Goal: Transaction & Acquisition: Book appointment/travel/reservation

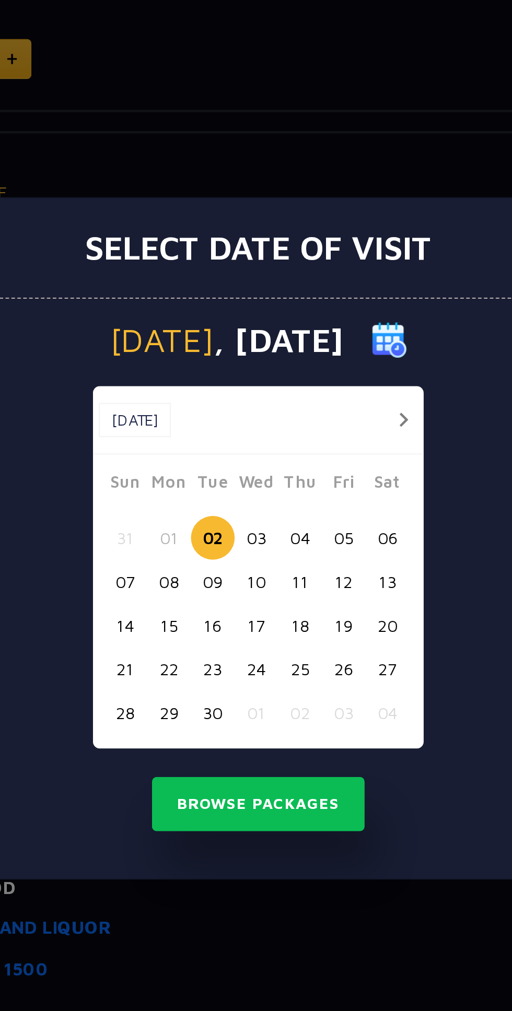
click at [234, 542] on button "16" at bounding box center [235, 543] width 19 height 19
click at [254, 543] on button "17" at bounding box center [254, 543] width 19 height 19
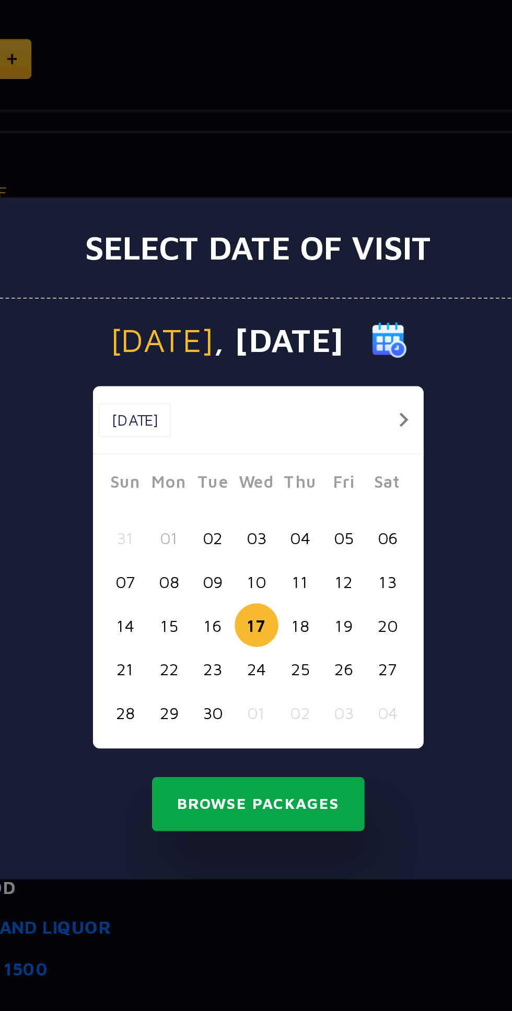
click at [267, 621] on button "Browse Packages" at bounding box center [256, 623] width 94 height 24
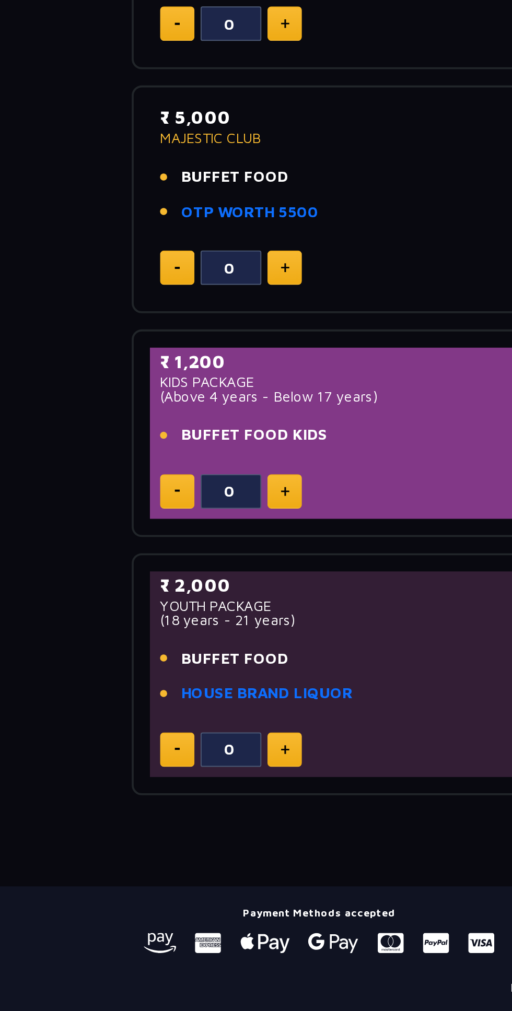
scroll to position [225, 0]
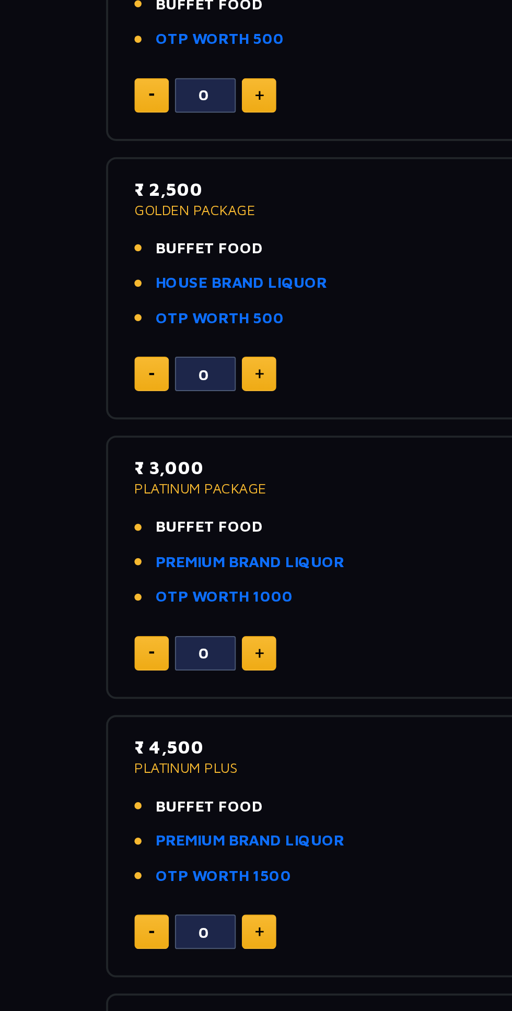
click at [193, 477] on li "OTP WORTH 1500" at bounding box center [256, 472] width 347 height 12
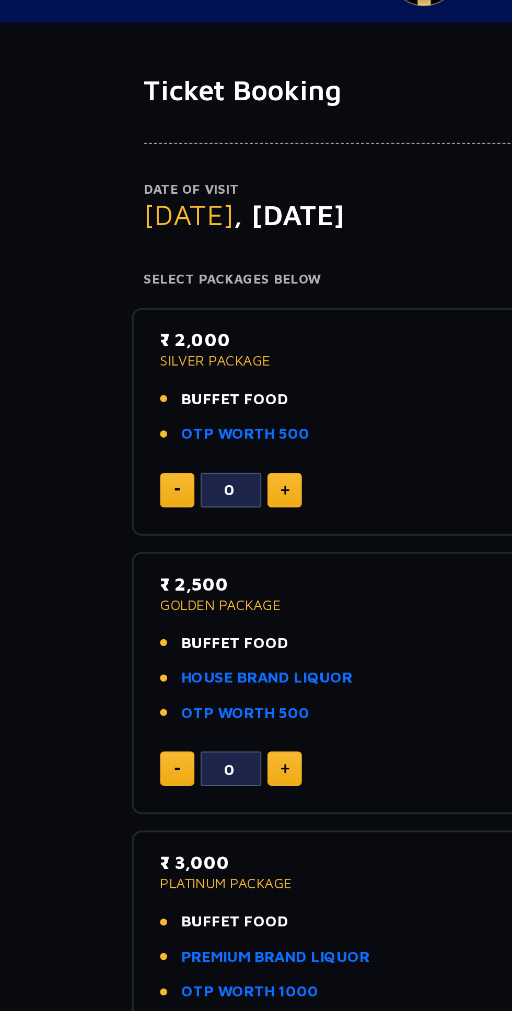
scroll to position [0, 0]
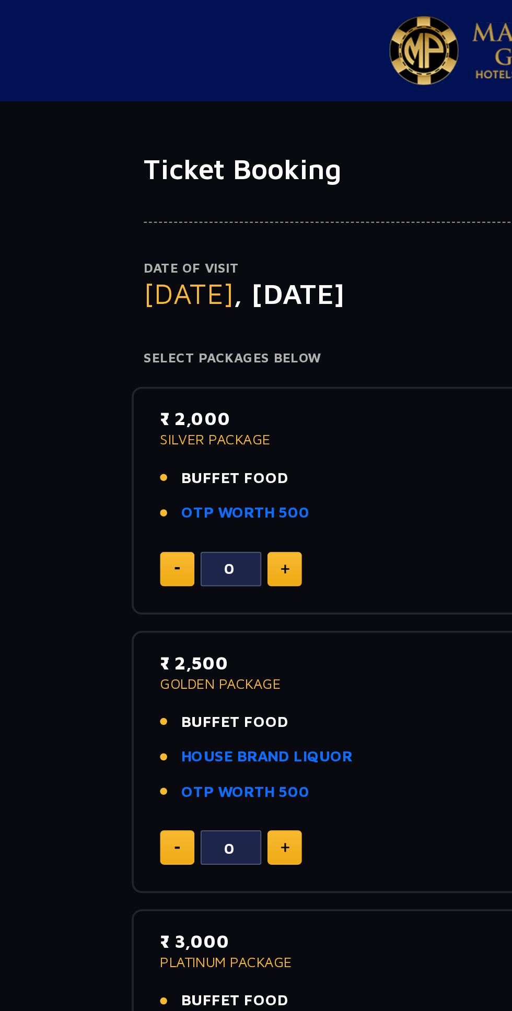
click at [137, 263] on link "OTP WORTH 500" at bounding box center [126, 264] width 66 height 12
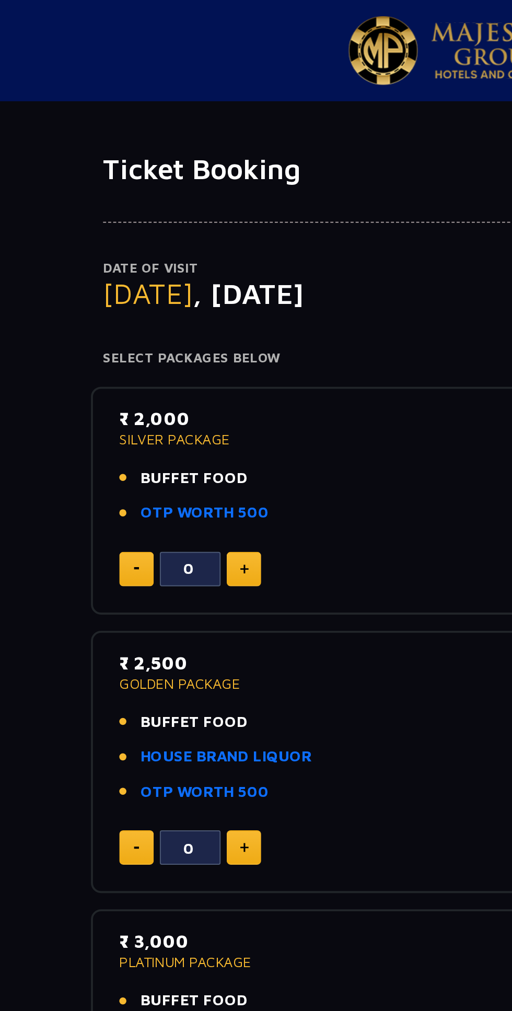
click at [159, 391] on link "HOUSE BRAND LIQUOR" at bounding box center [137, 390] width 88 height 12
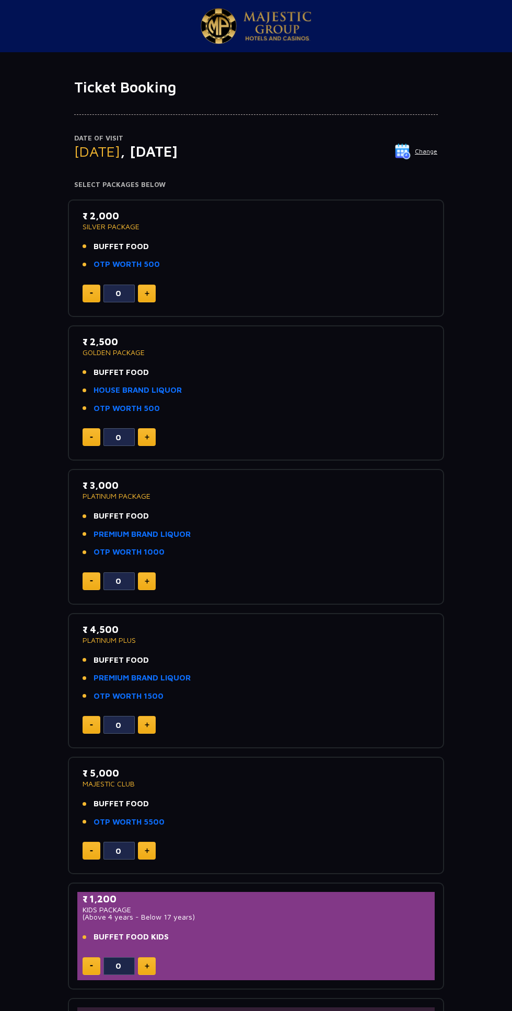
scroll to position [3, 0]
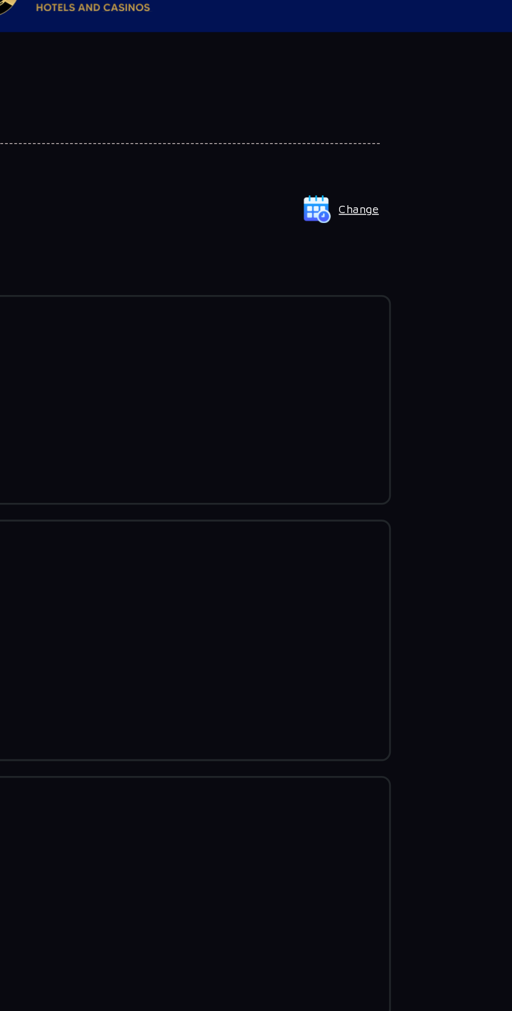
click at [442, 149] on div "Date of Visit Wednesday , 17 Sep 2025 Change Your Total ₹ 0 Select Packages Bel…" at bounding box center [256, 142] width 376 height 93
click at [422, 152] on button "Change" at bounding box center [415, 151] width 43 height 17
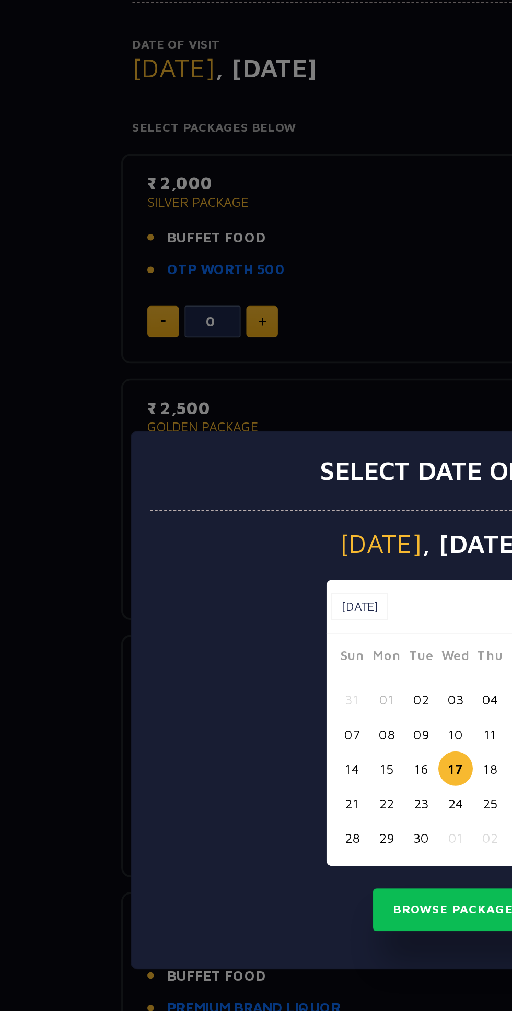
click at [213, 540] on button "15" at bounding box center [216, 543] width 19 height 19
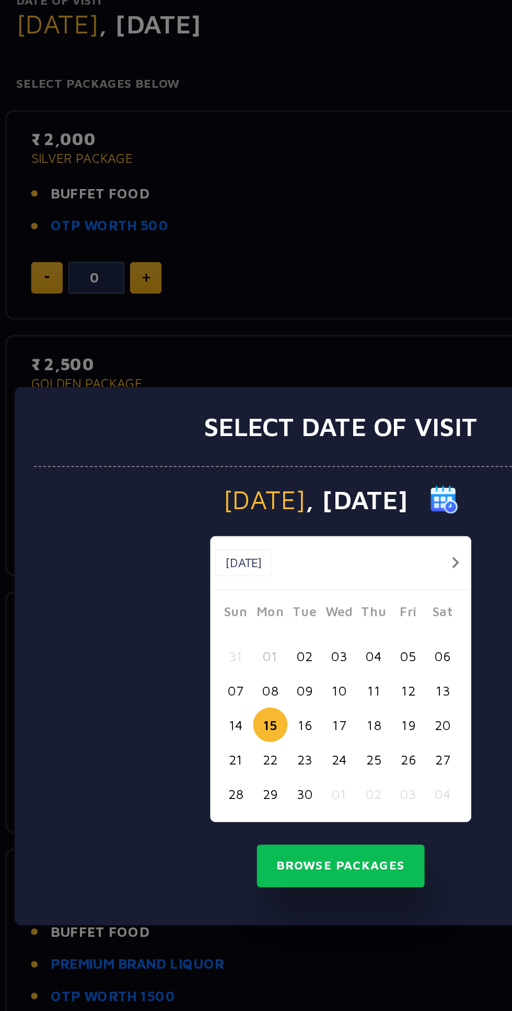
click at [265, 612] on button "Browse Packages" at bounding box center [256, 623] width 94 height 24
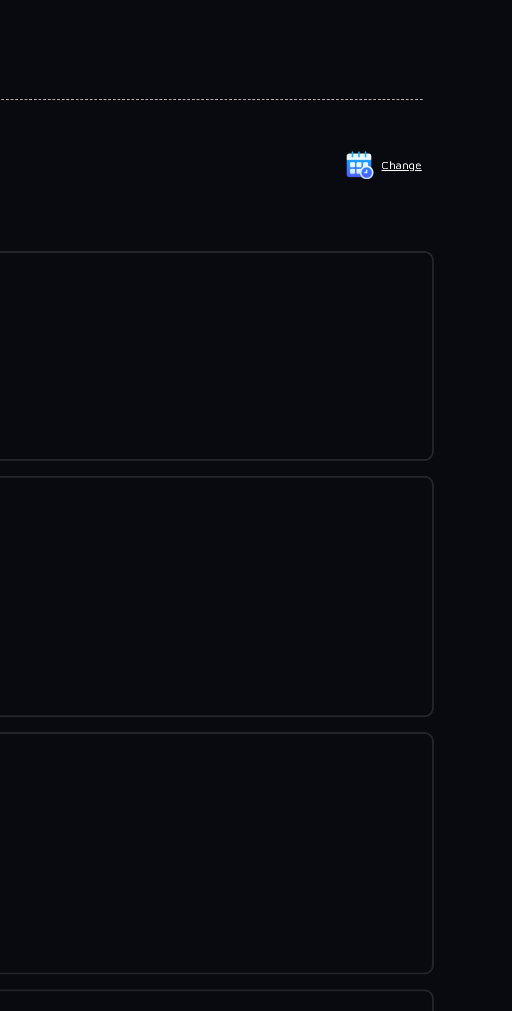
click at [419, 143] on p "Date of Visit" at bounding box center [255, 138] width 363 height 10
click at [430, 151] on button "Change" at bounding box center [415, 151] width 43 height 17
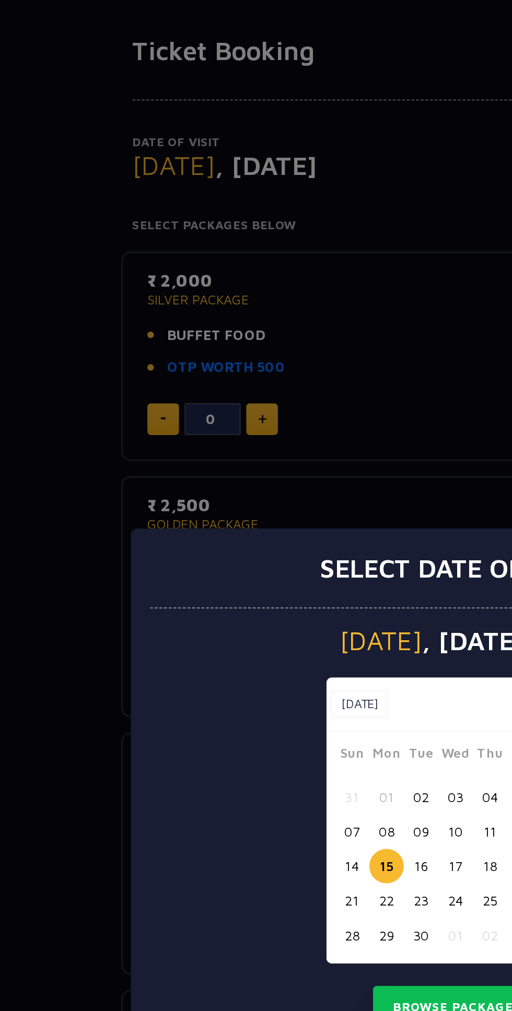
click at [196, 544] on button "14" at bounding box center [196, 543] width 19 height 19
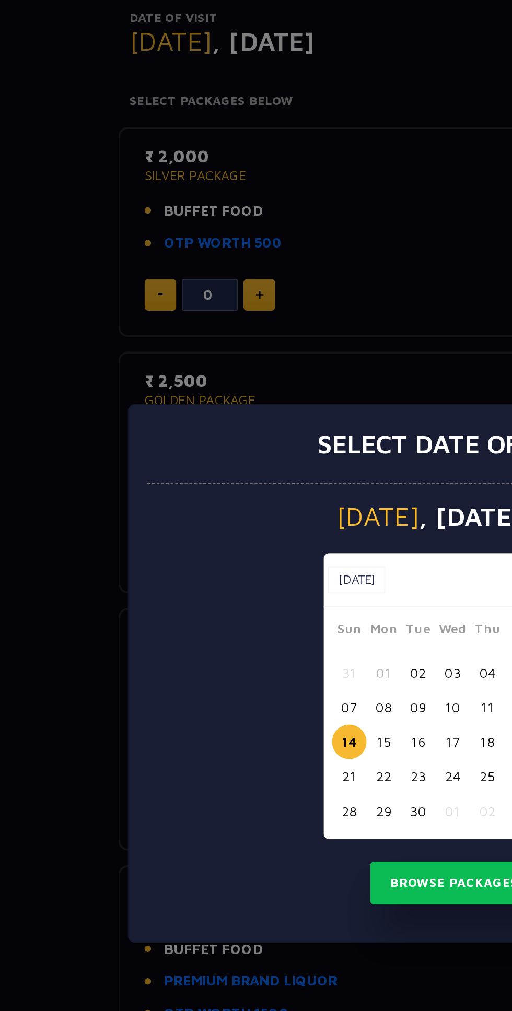
click at [225, 627] on button "Browse Packages" at bounding box center [256, 623] width 94 height 24
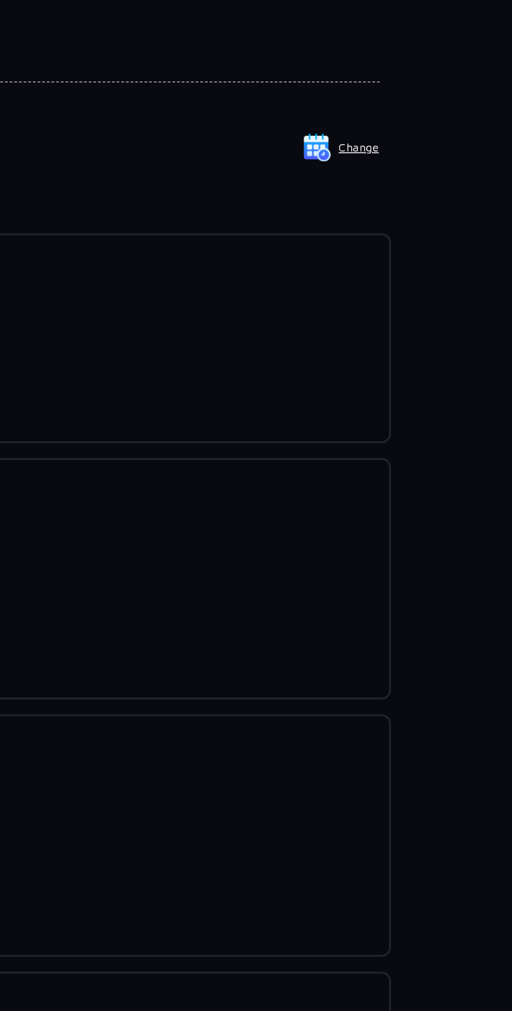
click at [431, 139] on p "Date of Visit" at bounding box center [255, 138] width 363 height 10
click at [410, 151] on img at bounding box center [403, 152] width 16 height 16
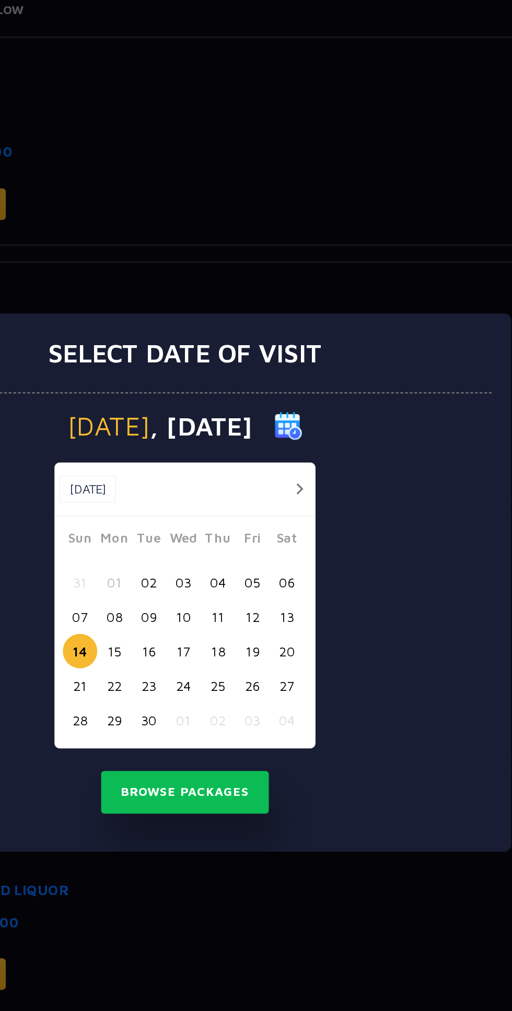
click at [276, 542] on button "18" at bounding box center [274, 543] width 19 height 19
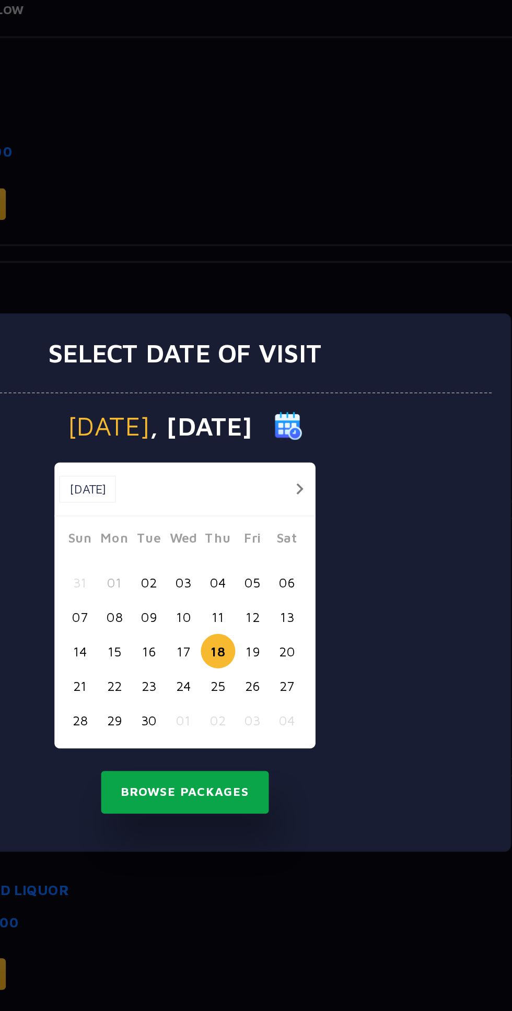
click at [285, 621] on button "Browse Packages" at bounding box center [256, 623] width 94 height 24
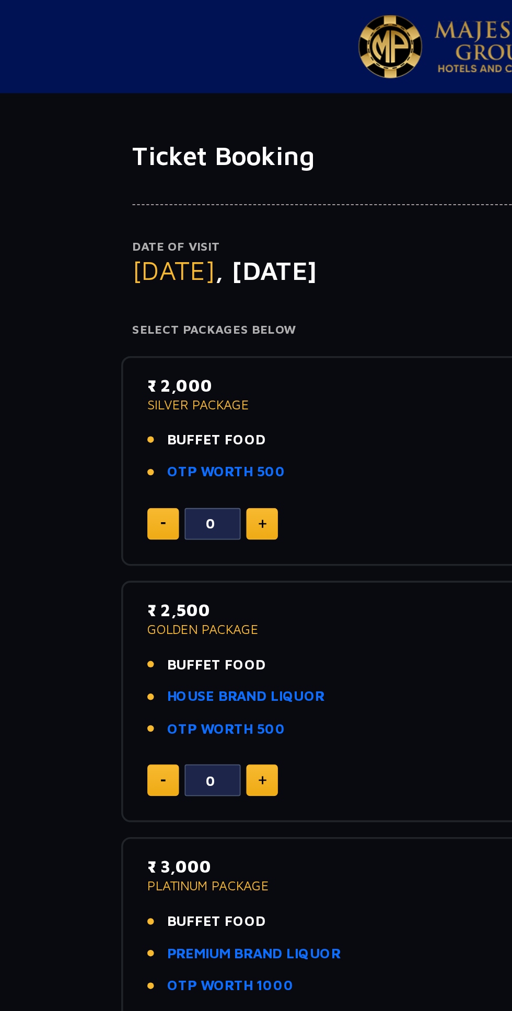
click at [154, 390] on link "HOUSE BRAND LIQUOR" at bounding box center [137, 390] width 88 height 12
